Goal: Task Accomplishment & Management: Manage account settings

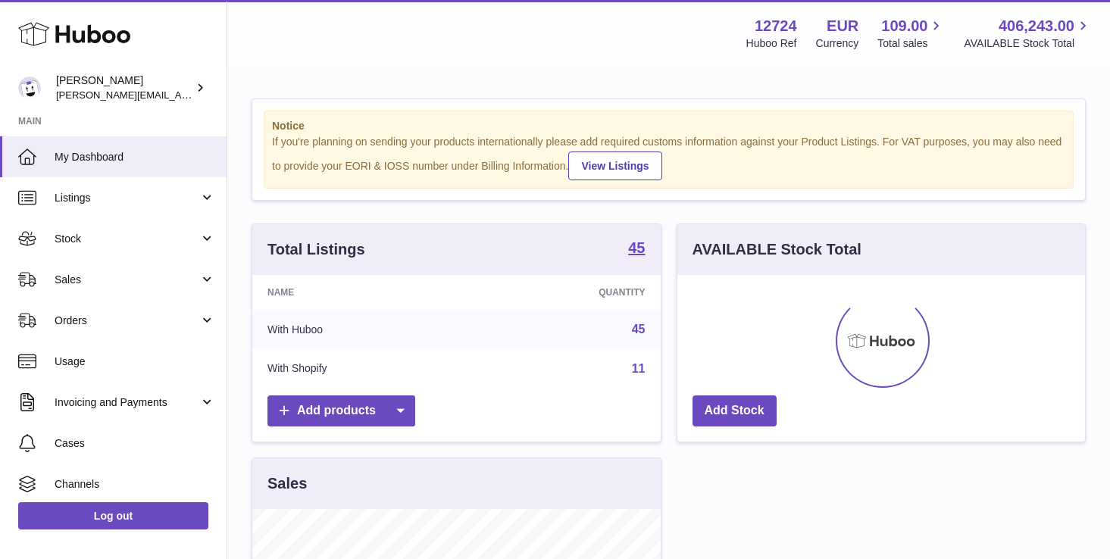
scroll to position [236, 408]
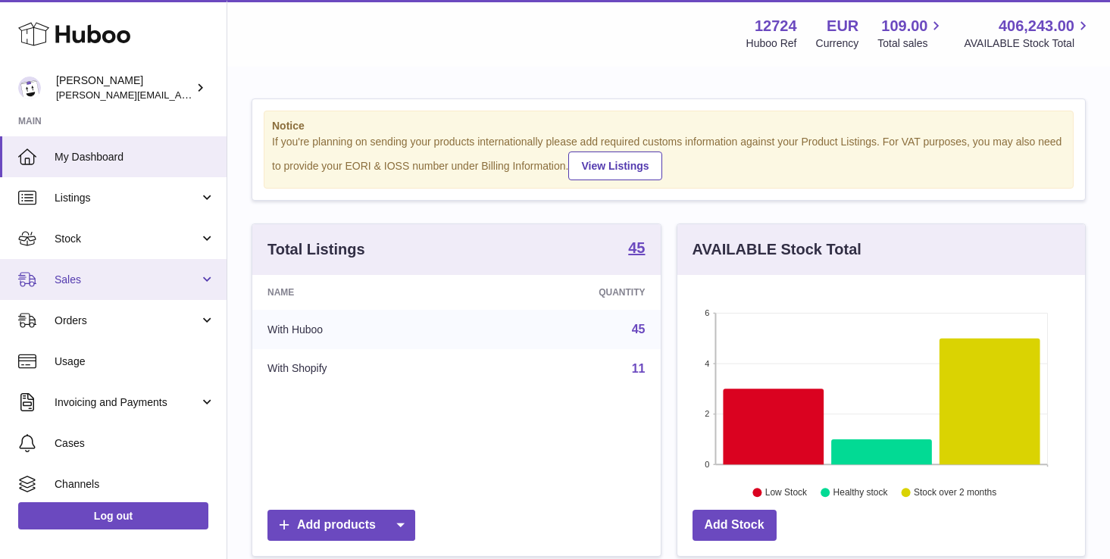
click at [108, 279] on span "Sales" at bounding box center [127, 280] width 145 height 14
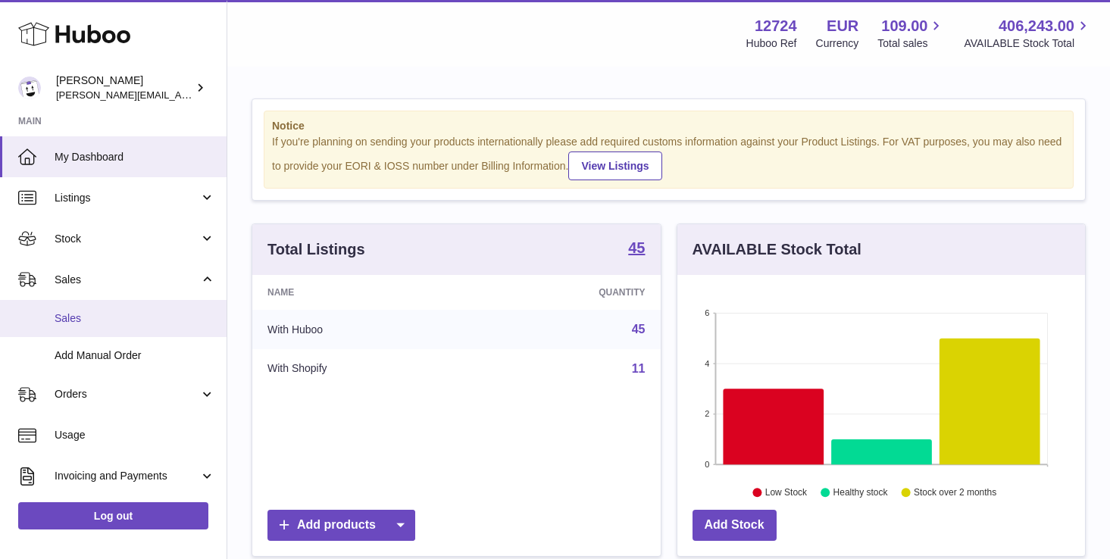
click at [81, 315] on span "Sales" at bounding box center [135, 319] width 161 height 14
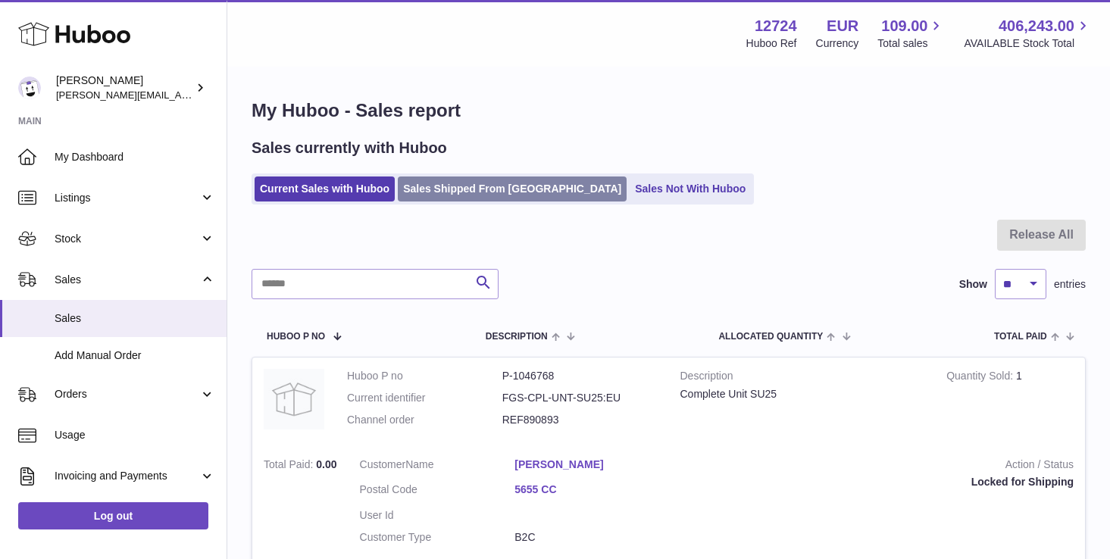
click at [473, 188] on link "Sales Shipped From Huboo" at bounding box center [512, 189] width 229 height 25
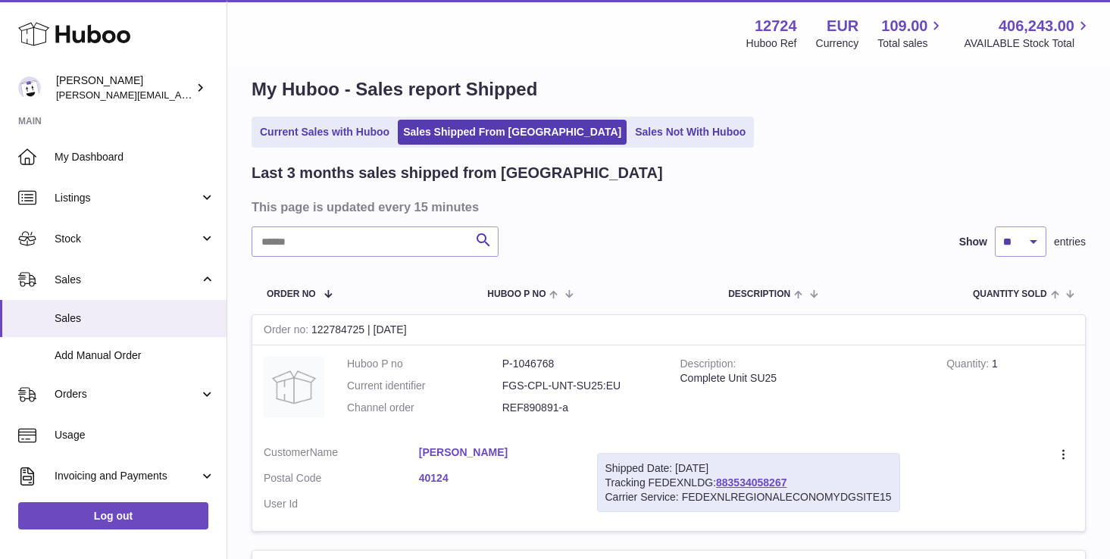
scroll to position [23, 0]
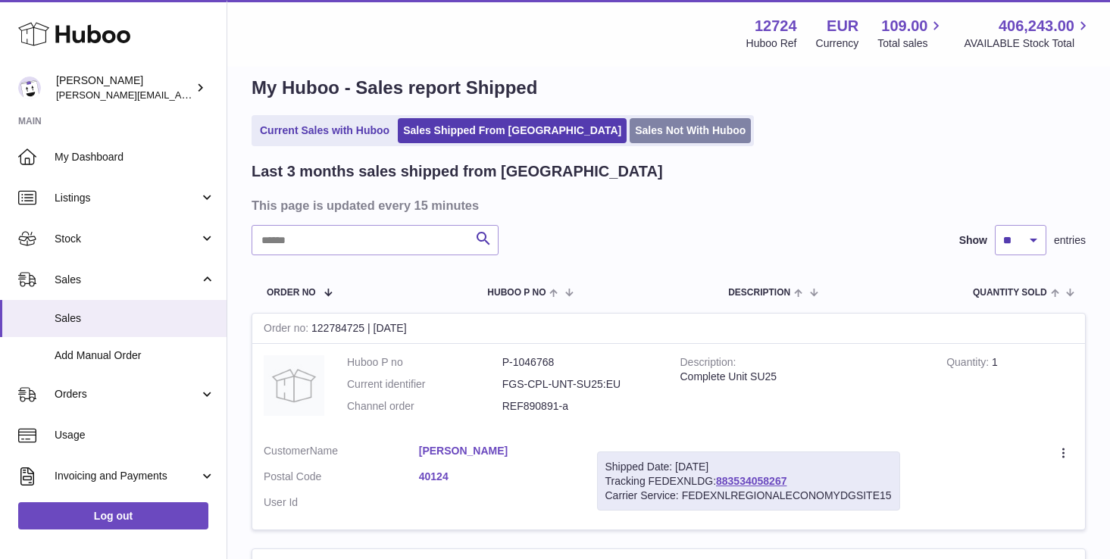
click at [630, 129] on link "Sales Not With Huboo" at bounding box center [690, 130] width 121 height 25
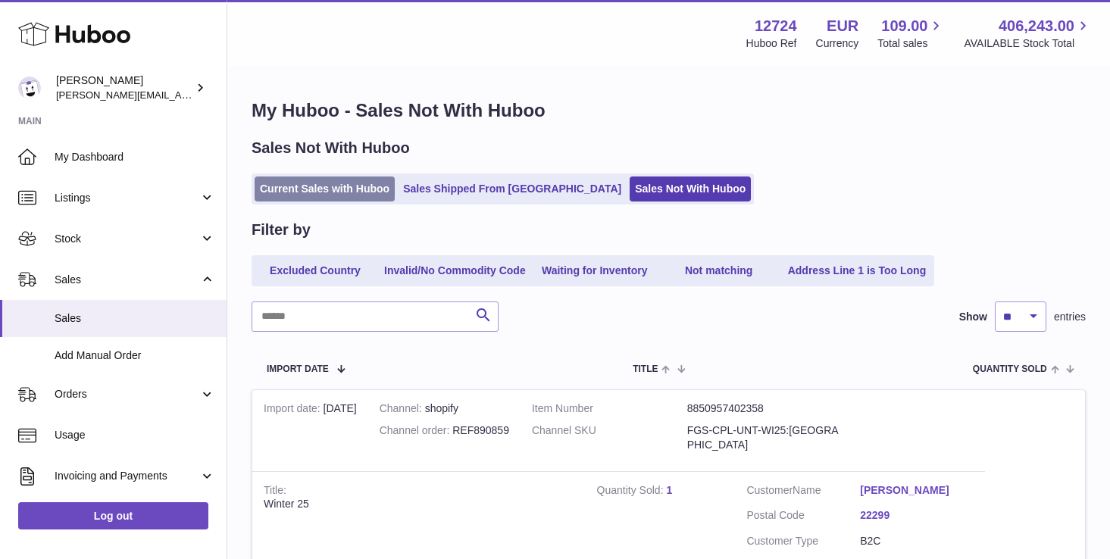
click at [343, 191] on link "Current Sales with Huboo" at bounding box center [325, 189] width 140 height 25
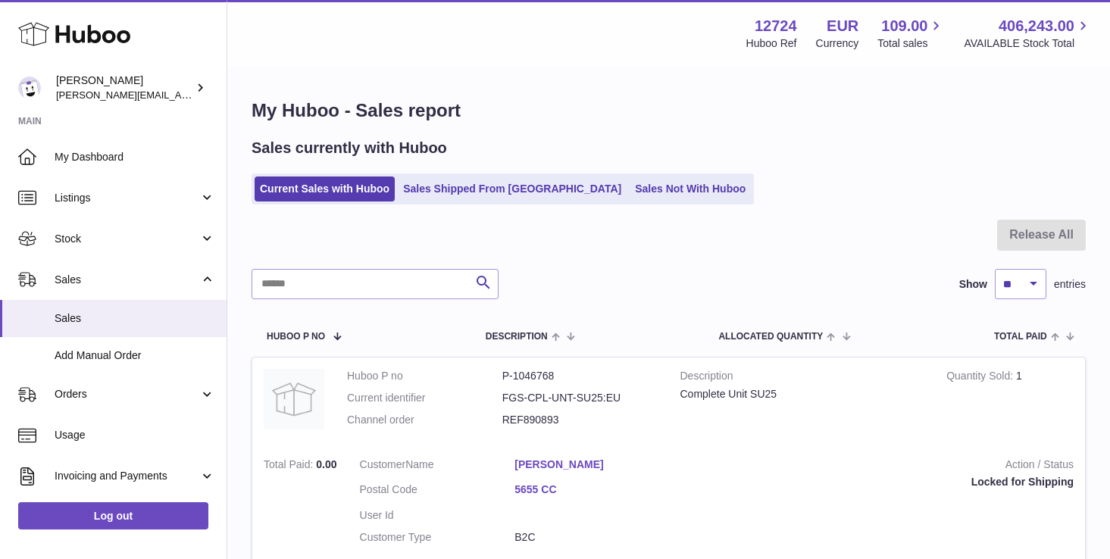
click at [395, 23] on div "Menu Huboo 12724 Huboo Ref EUR Currency 109.00 Total sales 406,243.00 AVAILABLE…" at bounding box center [669, 33] width 847 height 35
drag, startPoint x: 719, startPoint y: 49, endPoint x: 711, endPoint y: 49, distance: 8.3
click at [716, 49] on div "Menu Huboo 12724 Huboo Ref EUR Currency 109.00 Total sales 406,243.00 AVAILABLE…" at bounding box center [669, 33] width 847 height 35
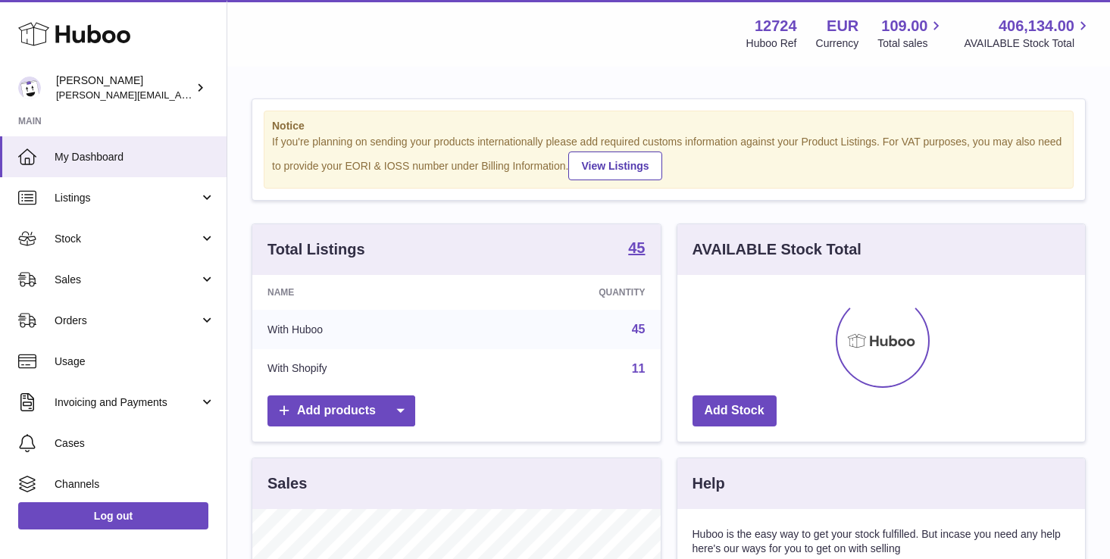
scroll to position [236, 408]
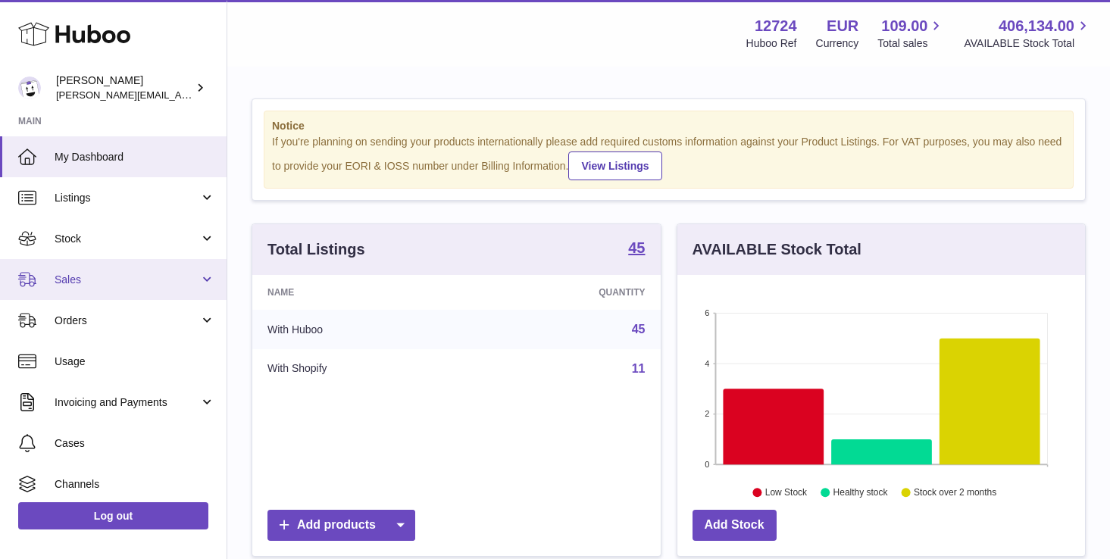
click at [83, 276] on span "Sales" at bounding box center [127, 280] width 145 height 14
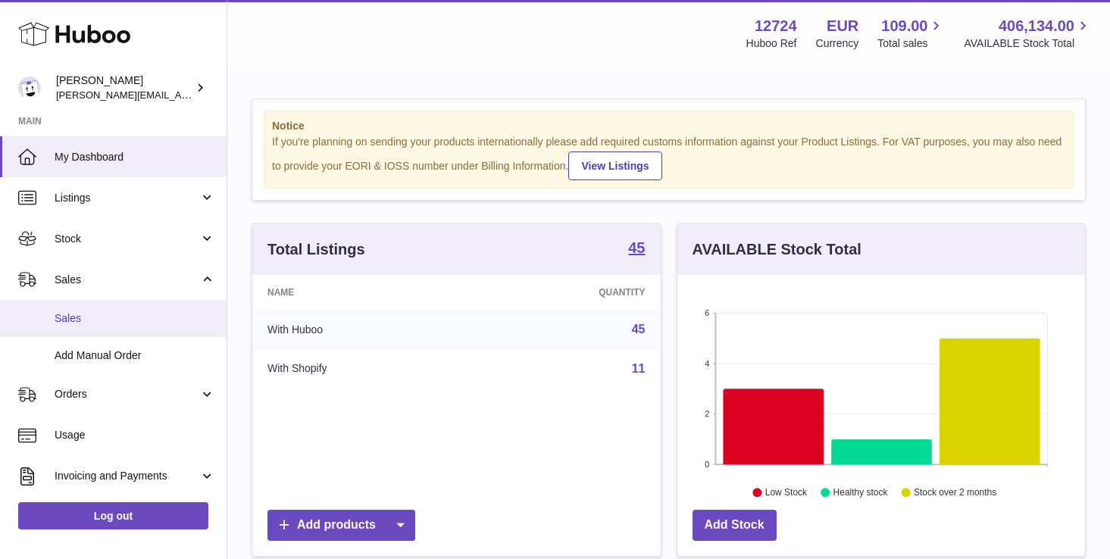
click at [86, 312] on span "Sales" at bounding box center [135, 319] width 161 height 14
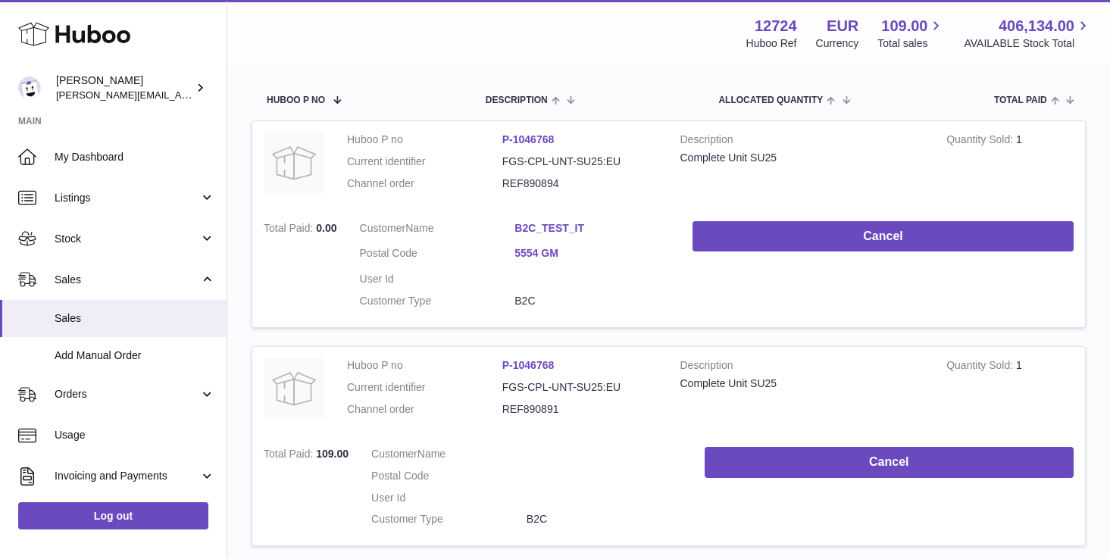
scroll to position [246, 0]
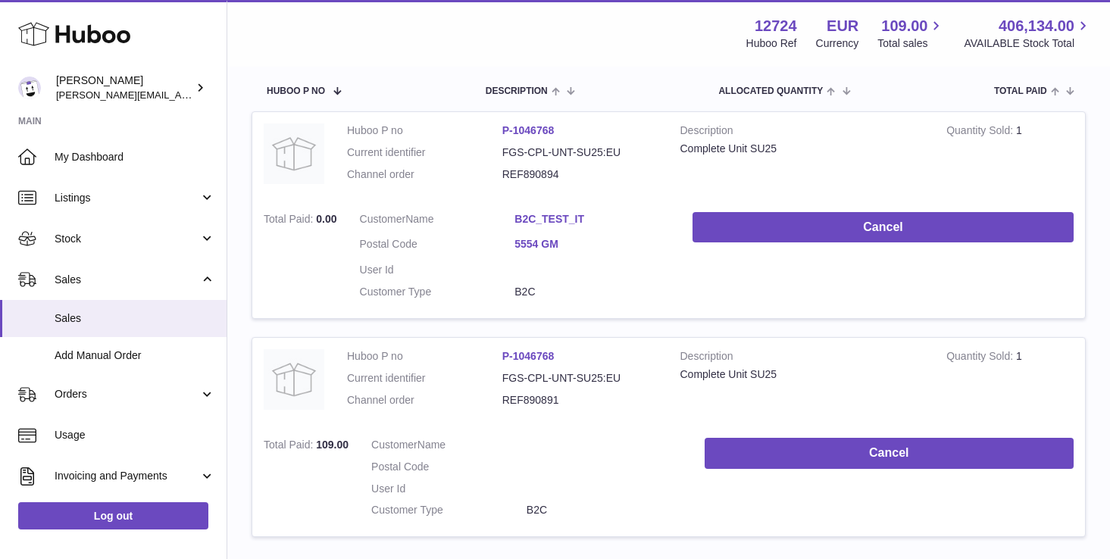
click at [537, 399] on dd "REF890891" at bounding box center [580, 400] width 155 height 14
copy dd "REF890891"
click at [579, 434] on td "Customer Name Postal Code User Id Customer Type B2C" at bounding box center [527, 482] width 334 height 111
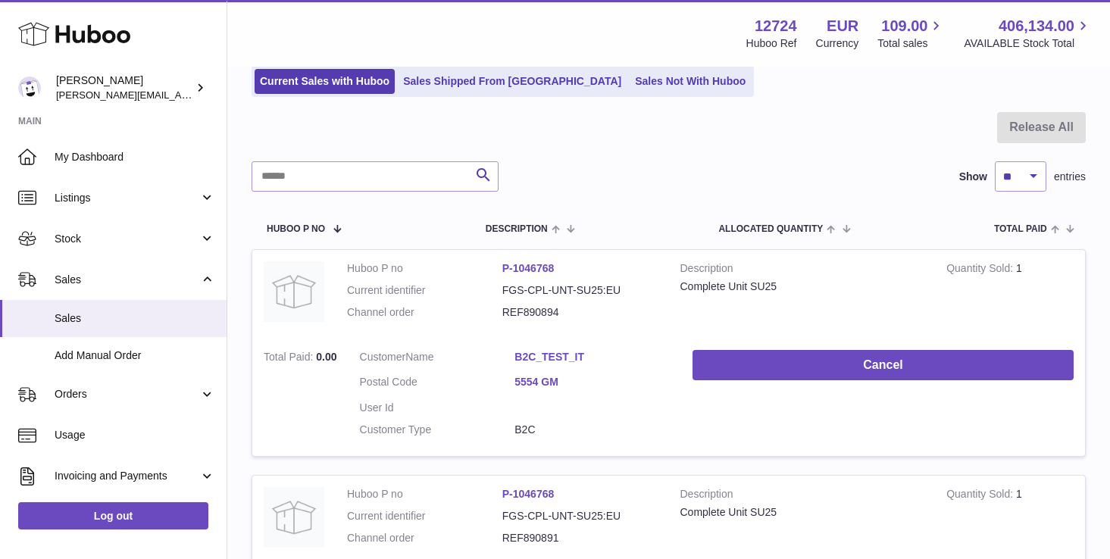
scroll to position [71, 0]
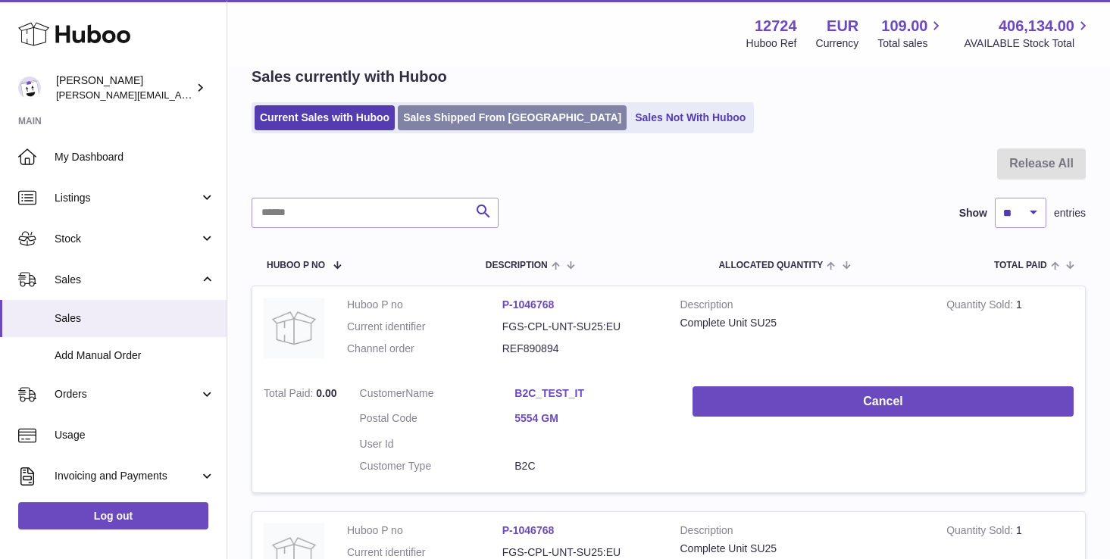
click at [471, 117] on link "Sales Shipped From [GEOGRAPHIC_DATA]" at bounding box center [512, 117] width 229 height 25
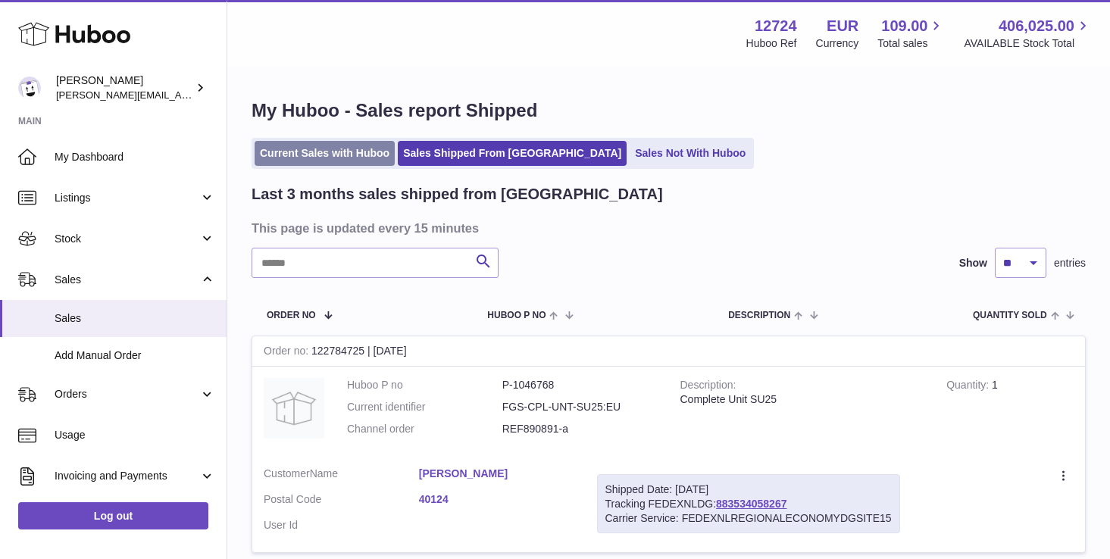
click at [347, 158] on link "Current Sales with Huboo" at bounding box center [325, 153] width 140 height 25
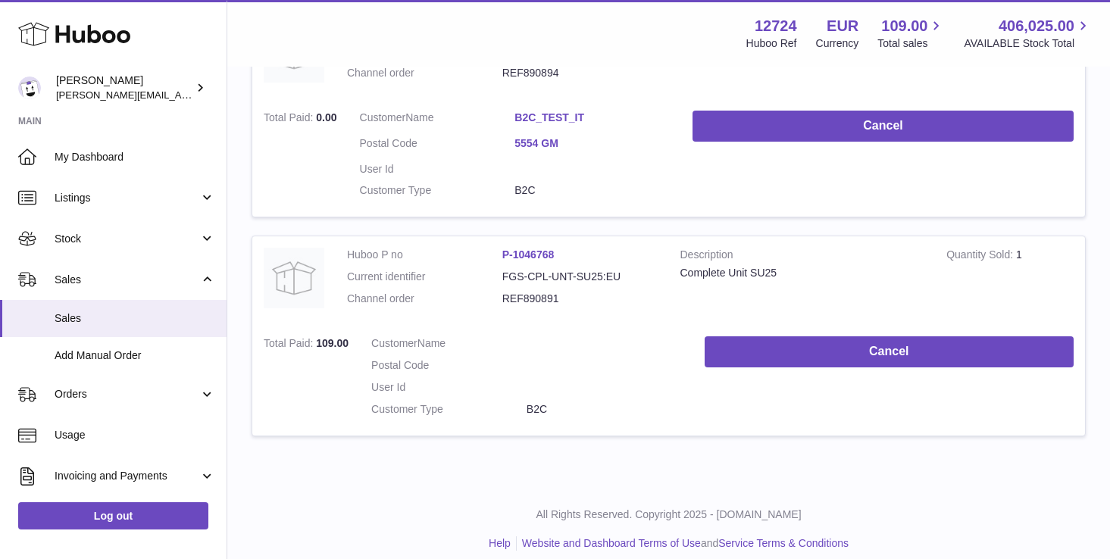
scroll to position [587, 0]
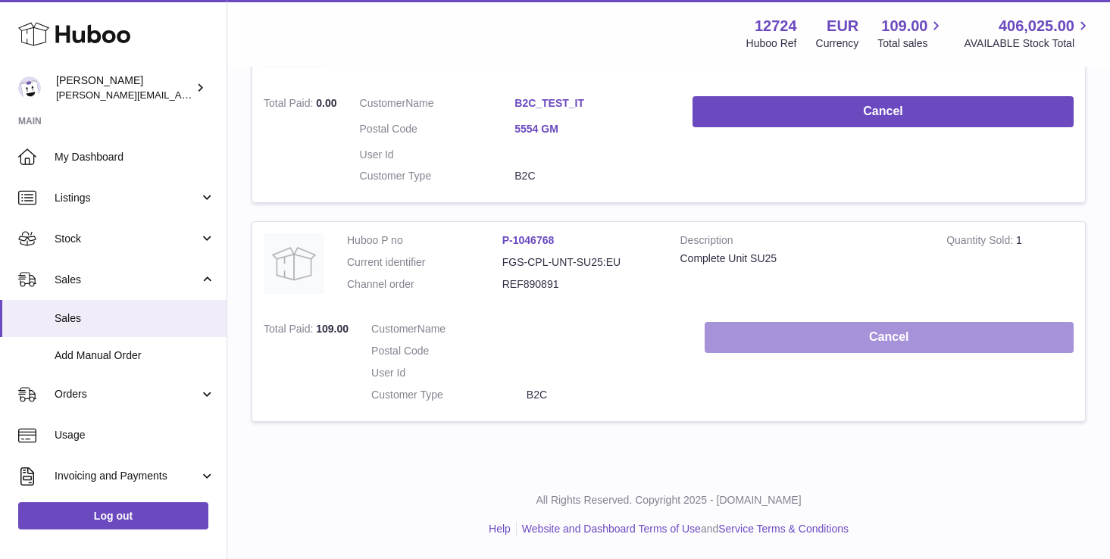
click at [838, 337] on button "Cancel" at bounding box center [889, 337] width 369 height 31
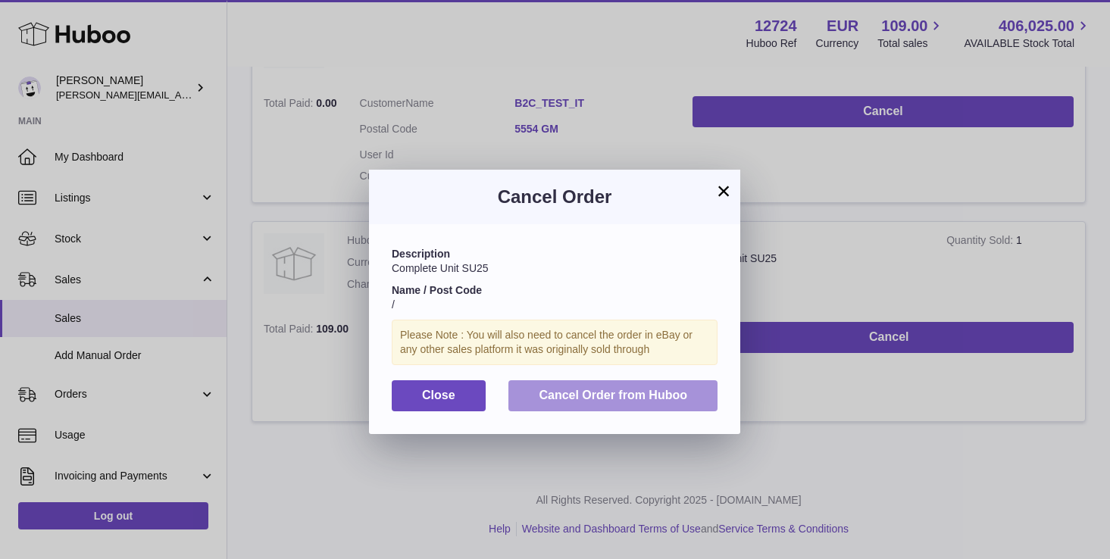
click at [559, 396] on span "Cancel Order from Huboo" at bounding box center [613, 395] width 149 height 13
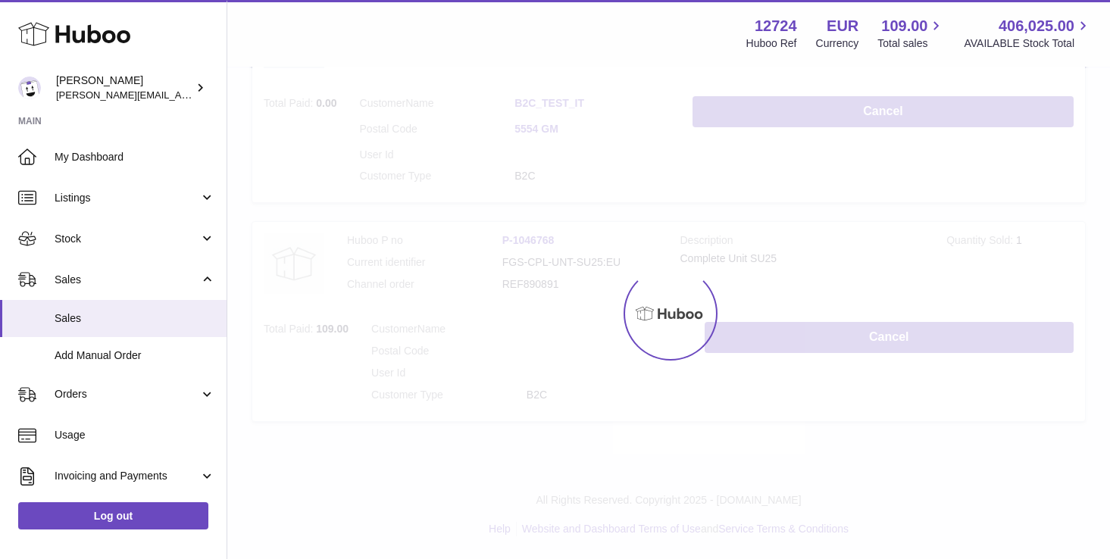
scroll to position [369, 0]
